Goal: Transaction & Acquisition: Subscribe to service/newsletter

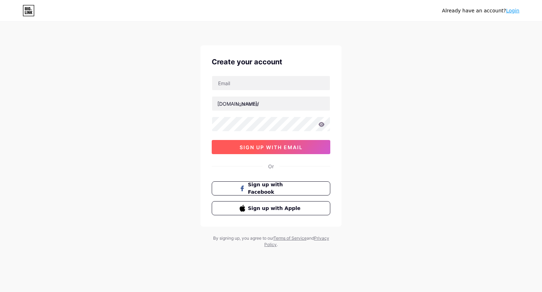
click at [281, 148] on span "sign up with email" at bounding box center [271, 147] width 63 height 6
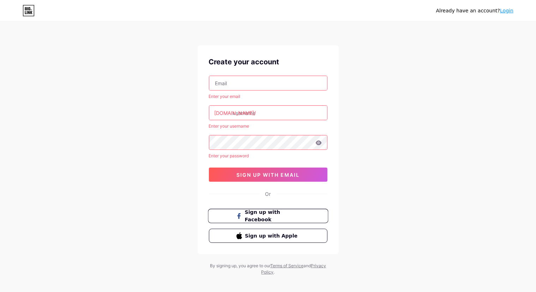
click at [267, 220] on button "Sign up with Facebook" at bounding box center [268, 216] width 120 height 14
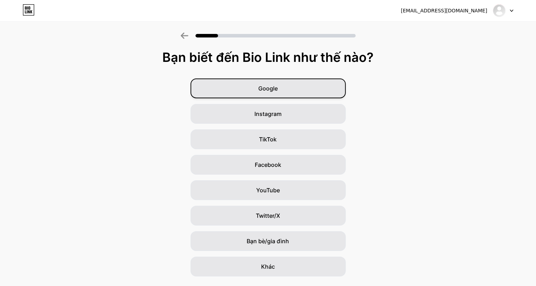
click at [308, 79] on div "Google" at bounding box center [268, 88] width 155 height 20
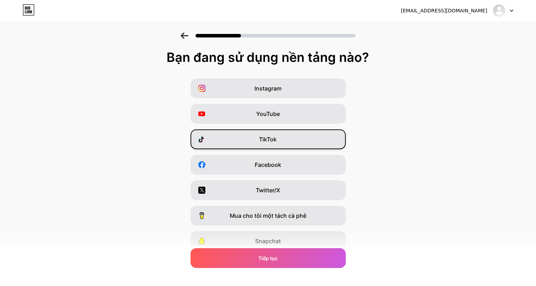
click at [317, 138] on div "TikTok" at bounding box center [268, 139] width 155 height 20
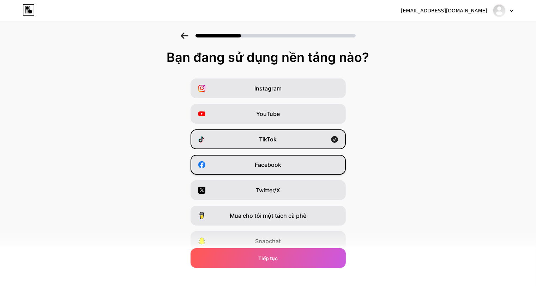
click at [313, 161] on div "Facebook" at bounding box center [268, 165] width 155 height 20
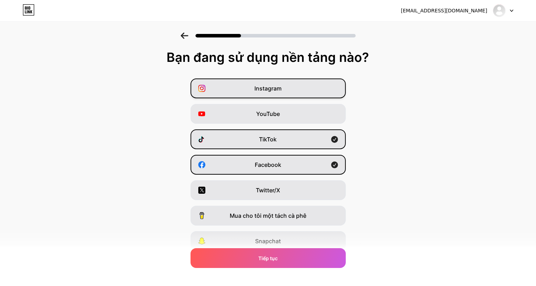
click at [299, 86] on div "Instagram" at bounding box center [268, 88] width 155 height 20
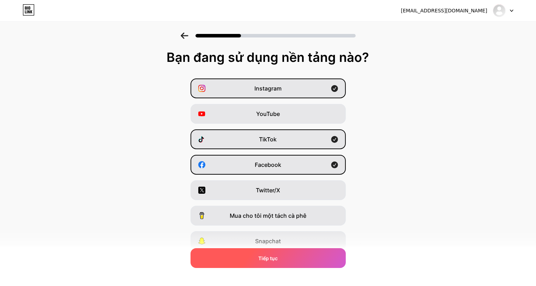
click at [301, 253] on div "Tiếp tục" at bounding box center [268, 258] width 155 height 20
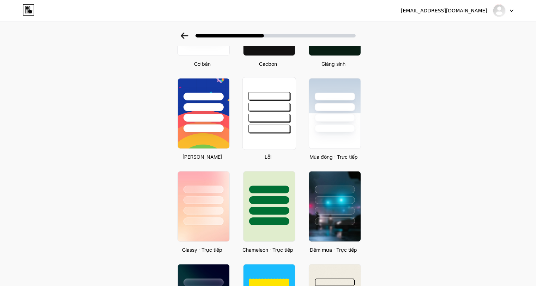
scroll to position [106, 0]
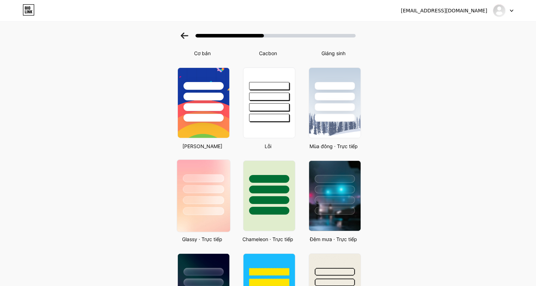
click at [221, 190] on div at bounding box center [203, 189] width 41 height 8
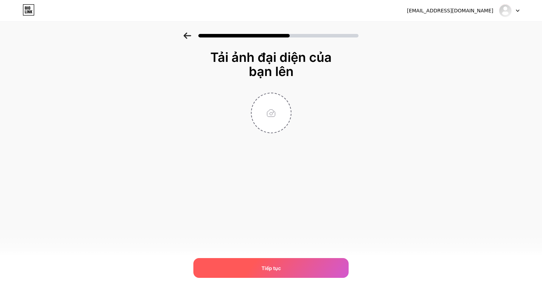
click at [258, 259] on div "Tiếp tục" at bounding box center [270, 268] width 155 height 20
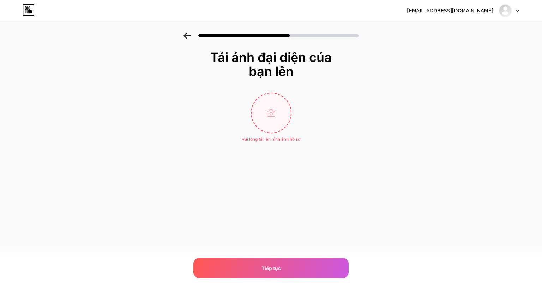
click at [271, 107] on input "file" at bounding box center [271, 112] width 39 height 39
type input "C:\fakepath\Ảnh chụp màn hình [DATE] 185442.png"
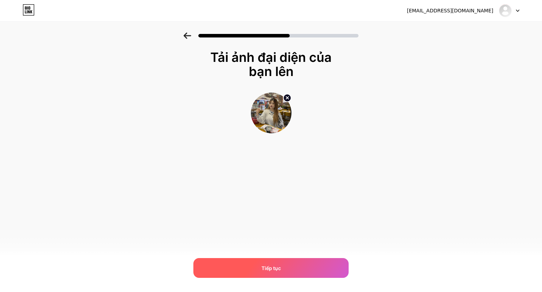
click at [289, 262] on div "Tiếp tục" at bounding box center [270, 268] width 155 height 20
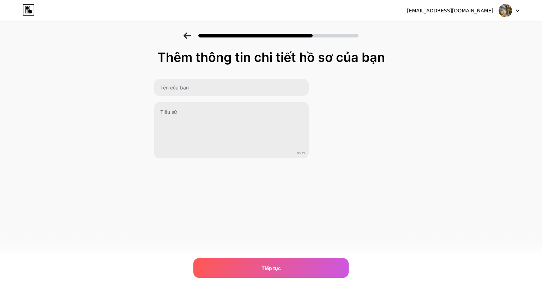
click at [289, 262] on div "Tiếp tục" at bounding box center [270, 268] width 155 height 20
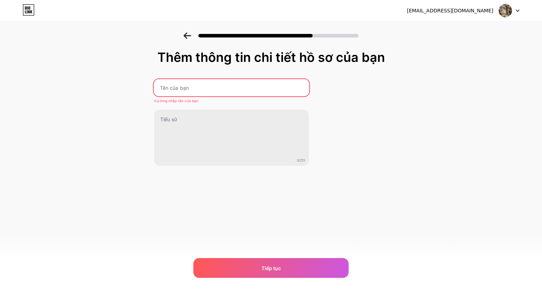
click at [248, 88] on input "text" at bounding box center [231, 87] width 155 height 17
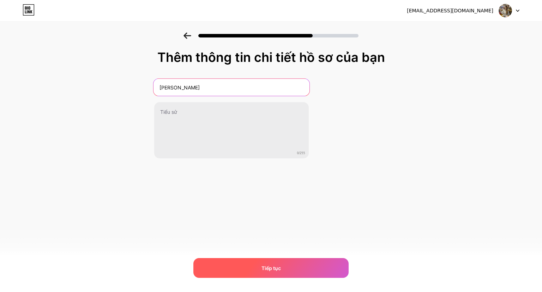
type input "[PERSON_NAME]"
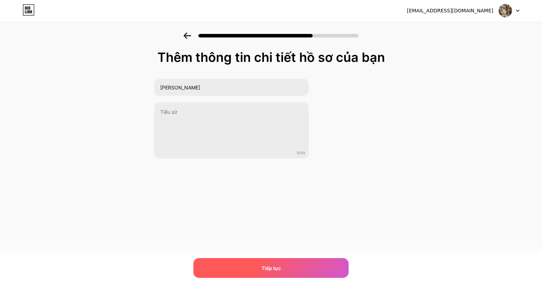
click at [265, 271] on div "Tiếp tục" at bounding box center [270, 268] width 155 height 20
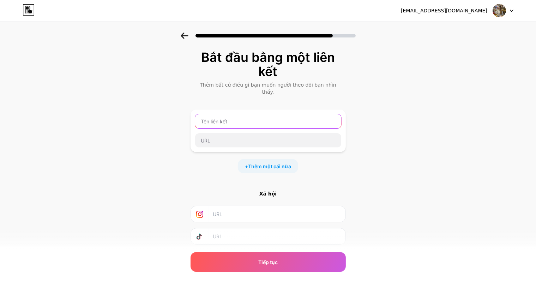
click at [287, 114] on input "text" at bounding box center [268, 121] width 146 height 14
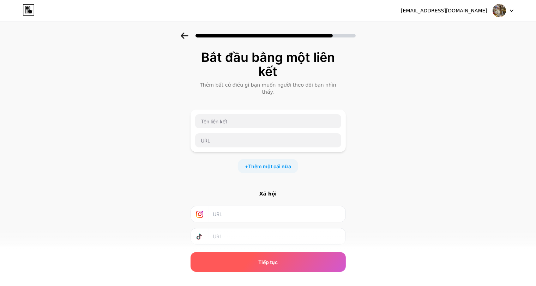
click at [282, 260] on div "Tiếp tục" at bounding box center [268, 262] width 155 height 20
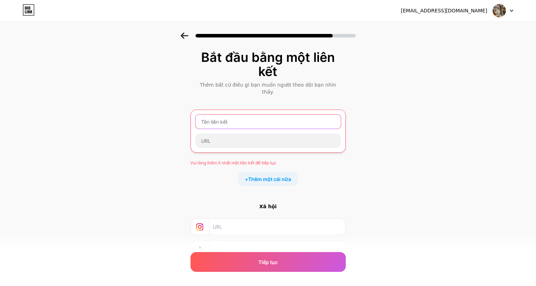
click at [272, 114] on input "text" at bounding box center [268, 121] width 145 height 14
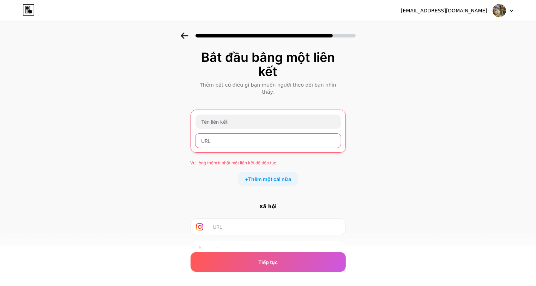
click at [269, 133] on input "text" at bounding box center [268, 140] width 145 height 14
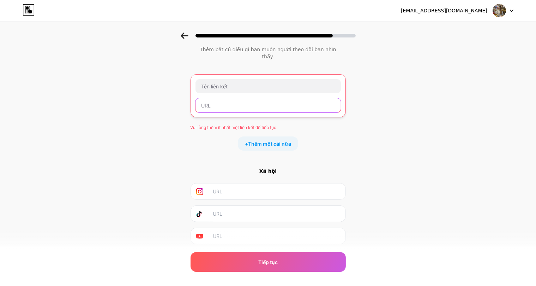
scroll to position [49, 0]
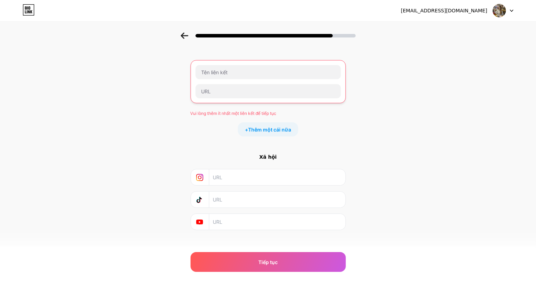
click at [258, 169] on input "text" at bounding box center [277, 177] width 128 height 16
paste input "[URL][DOMAIN_NAME][DOMAIN_NAME]"
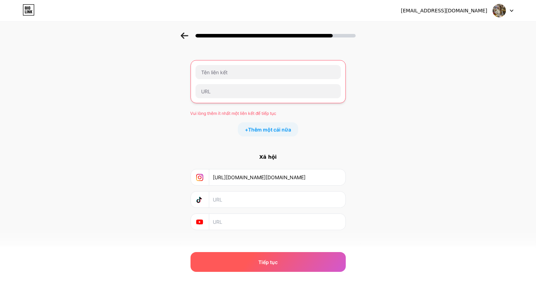
type input "[URL][DOMAIN_NAME][DOMAIN_NAME]"
click at [240, 256] on div "Tiếp tục" at bounding box center [268, 262] width 155 height 20
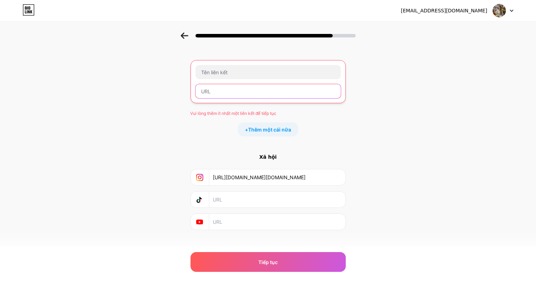
click at [261, 84] on input "text" at bounding box center [268, 91] width 145 height 14
paste input "[URL][DOMAIN_NAME][DOMAIN_NAME]"
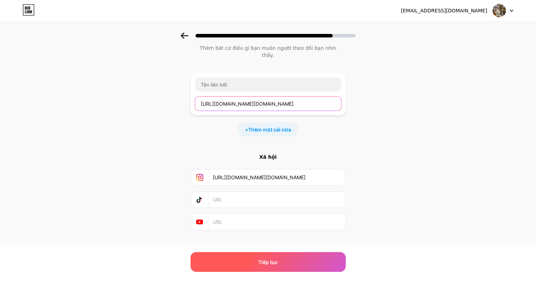
type input "[URL][DOMAIN_NAME][DOMAIN_NAME]"
click at [264, 256] on div "Tiếp tục" at bounding box center [268, 262] width 155 height 20
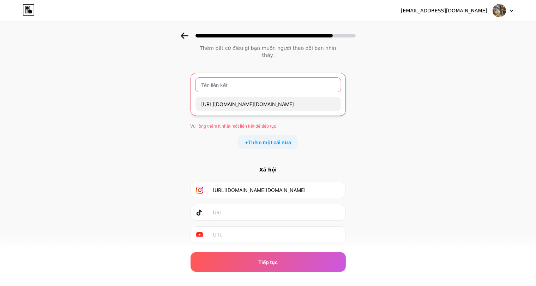
click at [251, 78] on input "text" at bounding box center [268, 85] width 145 height 14
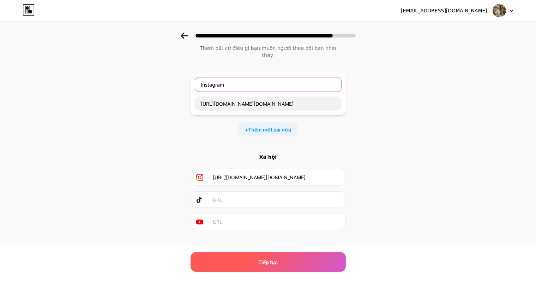
type input "Instagram"
click at [285, 262] on div "Tiếp tục" at bounding box center [268, 262] width 155 height 20
click at [271, 260] on font "Tiếp tục" at bounding box center [267, 262] width 19 height 6
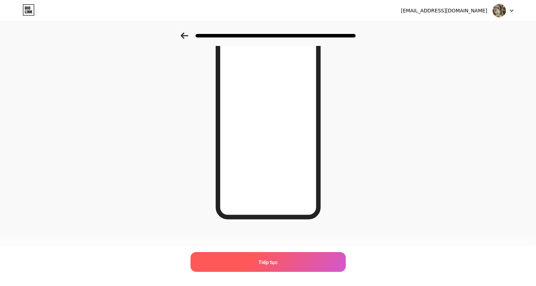
scroll to position [34, 0]
click at [277, 261] on font "Tiếp tục" at bounding box center [267, 262] width 19 height 6
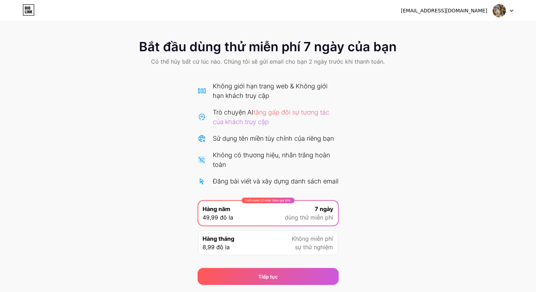
click at [412, 132] on div "Bắt đầu dùng thử miễn phí 7 ngày của bạn Có thể hủy bất cứ lúc nào. Chúng tôi s…" at bounding box center [268, 158] width 536 height 252
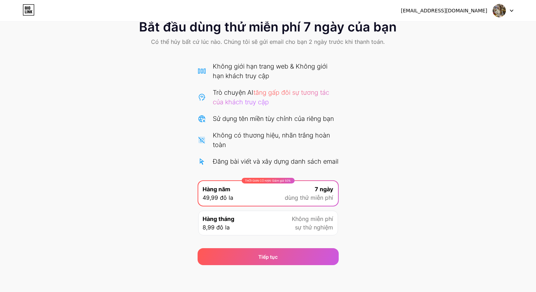
scroll to position [30, 0]
